Goal: Information Seeking & Learning: Learn about a topic

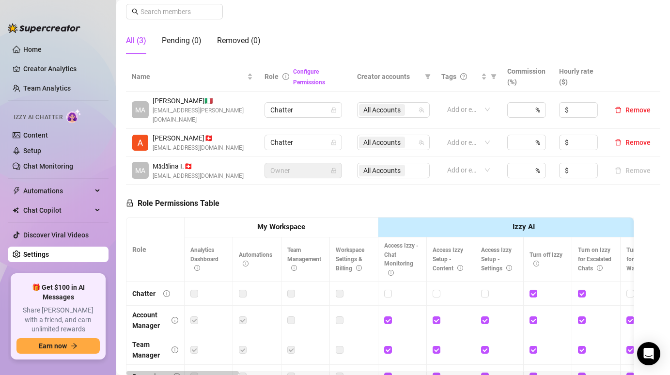
scroll to position [153, 0]
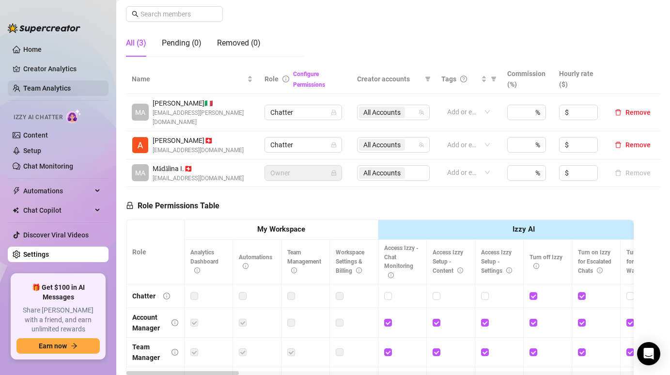
click at [67, 88] on link "Team Analytics" at bounding box center [46, 88] width 47 height 8
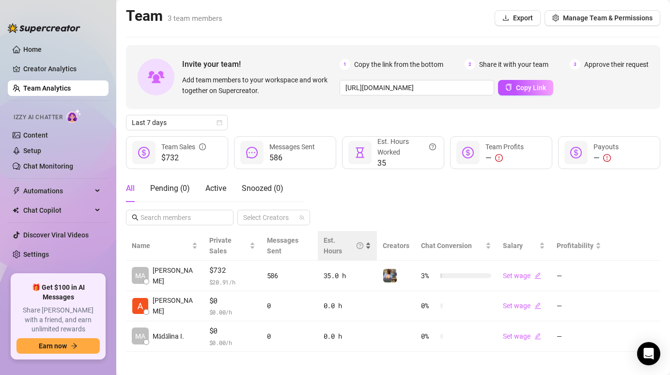
click at [366, 243] on div "Est. Hours" at bounding box center [348, 245] width 48 height 21
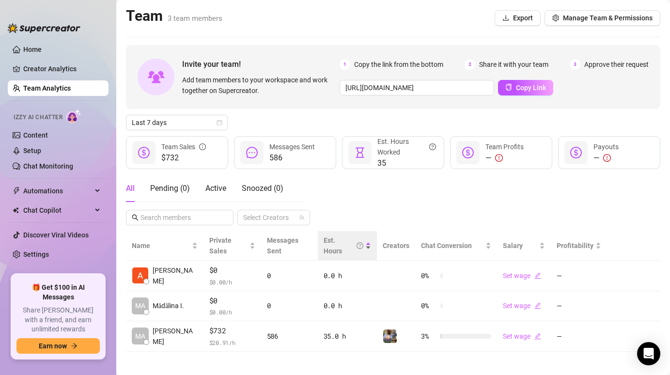
click at [366, 243] on div "Est. Hours" at bounding box center [348, 245] width 48 height 21
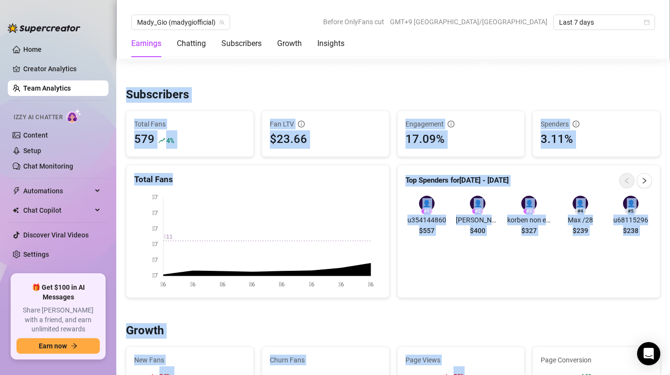
scroll to position [661, 0]
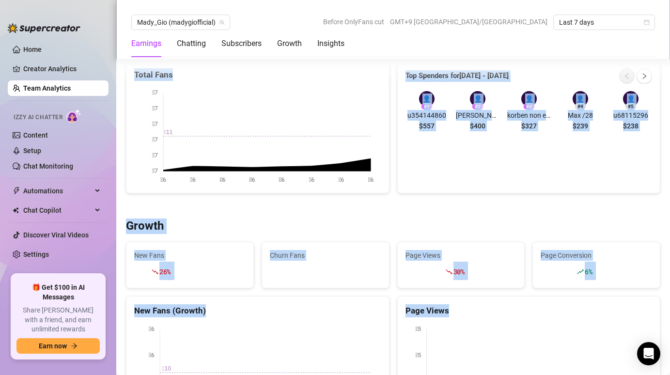
drag, startPoint x: 603, startPoint y: 360, endPoint x: 500, endPoint y: 390, distance: 107.6
click at [500, 374] on html "Home Creator Analytics Team Analytics Izzy AI Chatter Content Setup Chat Monito…" at bounding box center [335, 187] width 670 height 375
